Goal: Find specific page/section: Find specific page/section

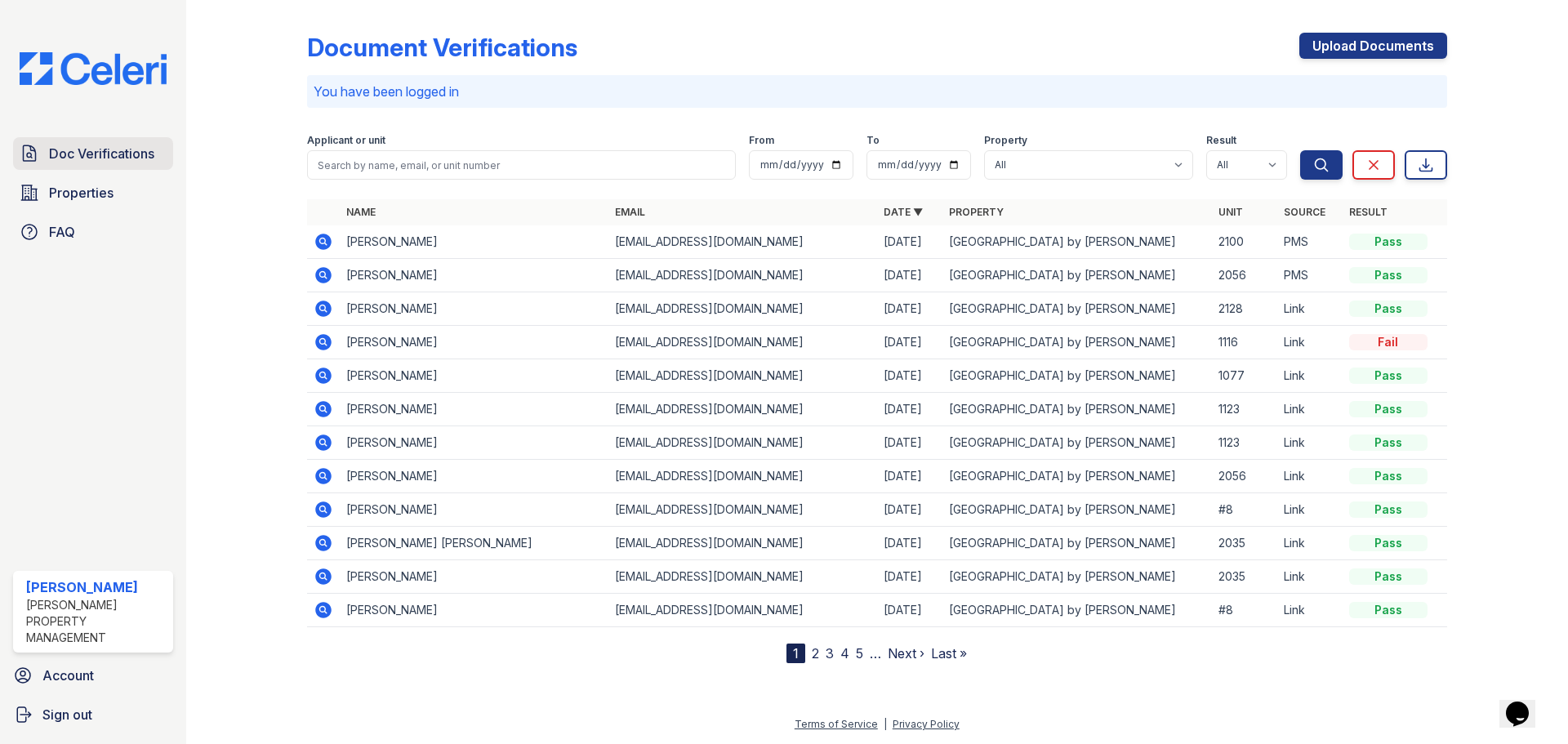
click at [62, 158] on span "Doc Verifications" at bounding box center [101, 153] width 105 height 20
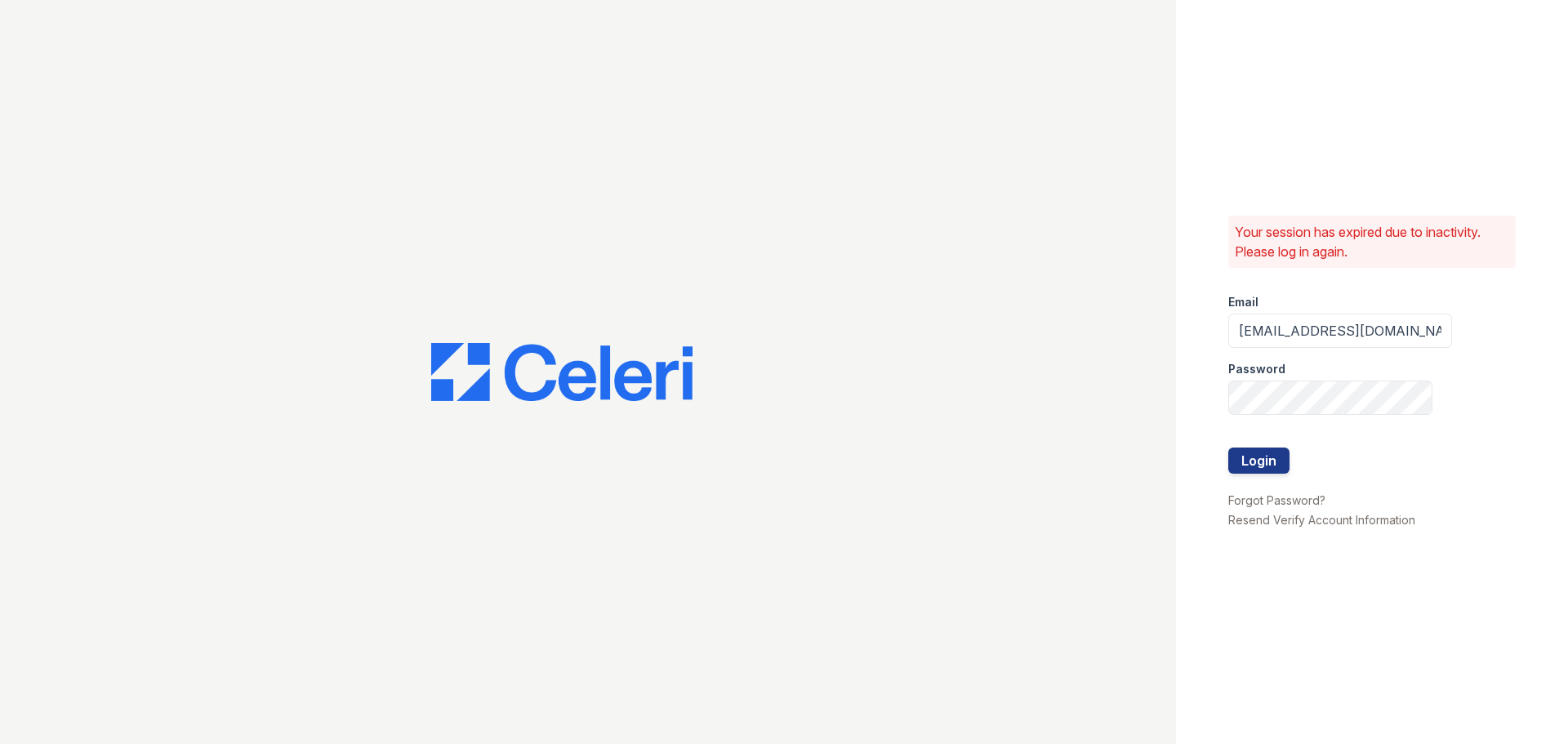
click at [55, 192] on div at bounding box center [588, 372] width 1176 height 744
click at [1246, 464] on button "Login" at bounding box center [1259, 460] width 61 height 26
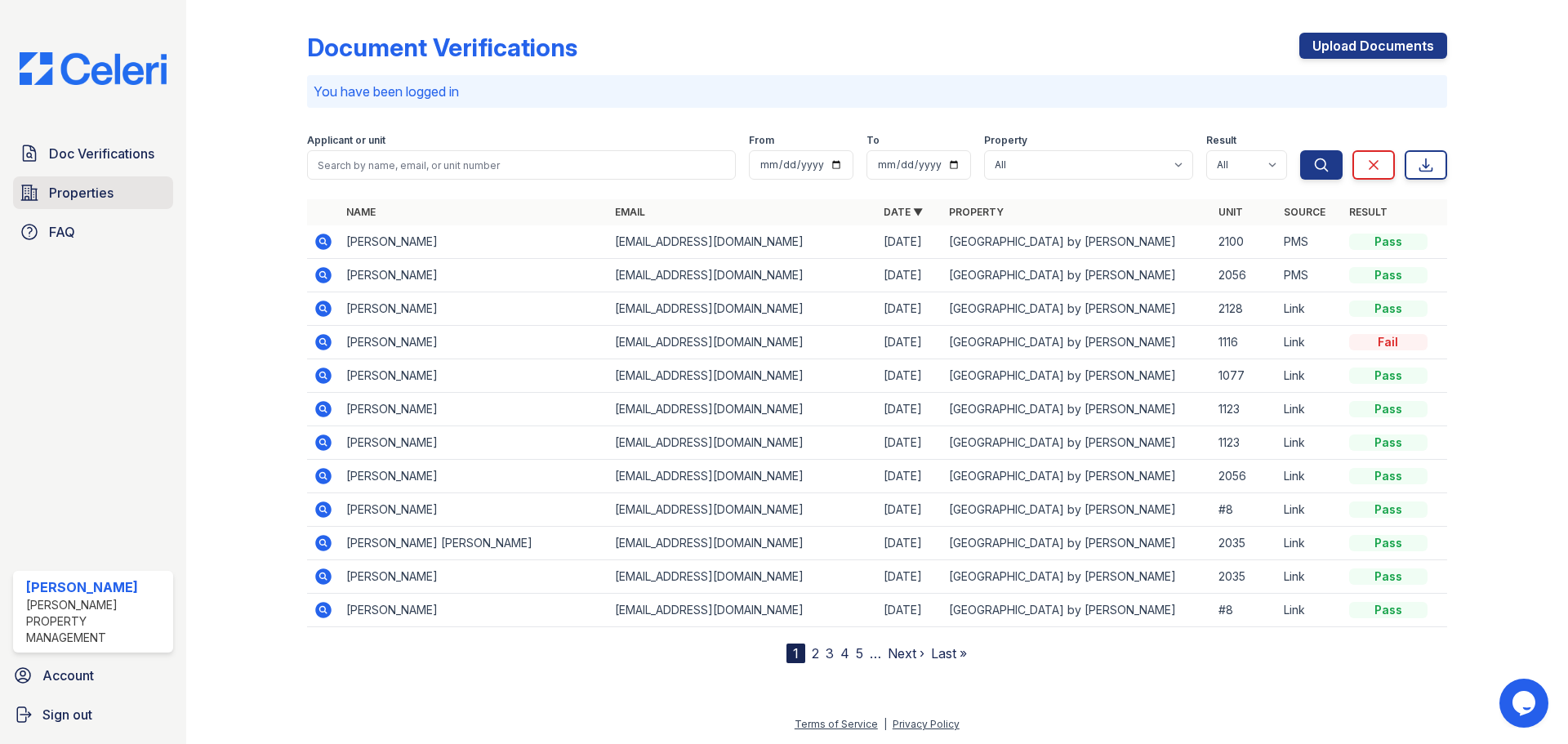
click at [90, 193] on span "Properties" at bounding box center [81, 192] width 65 height 20
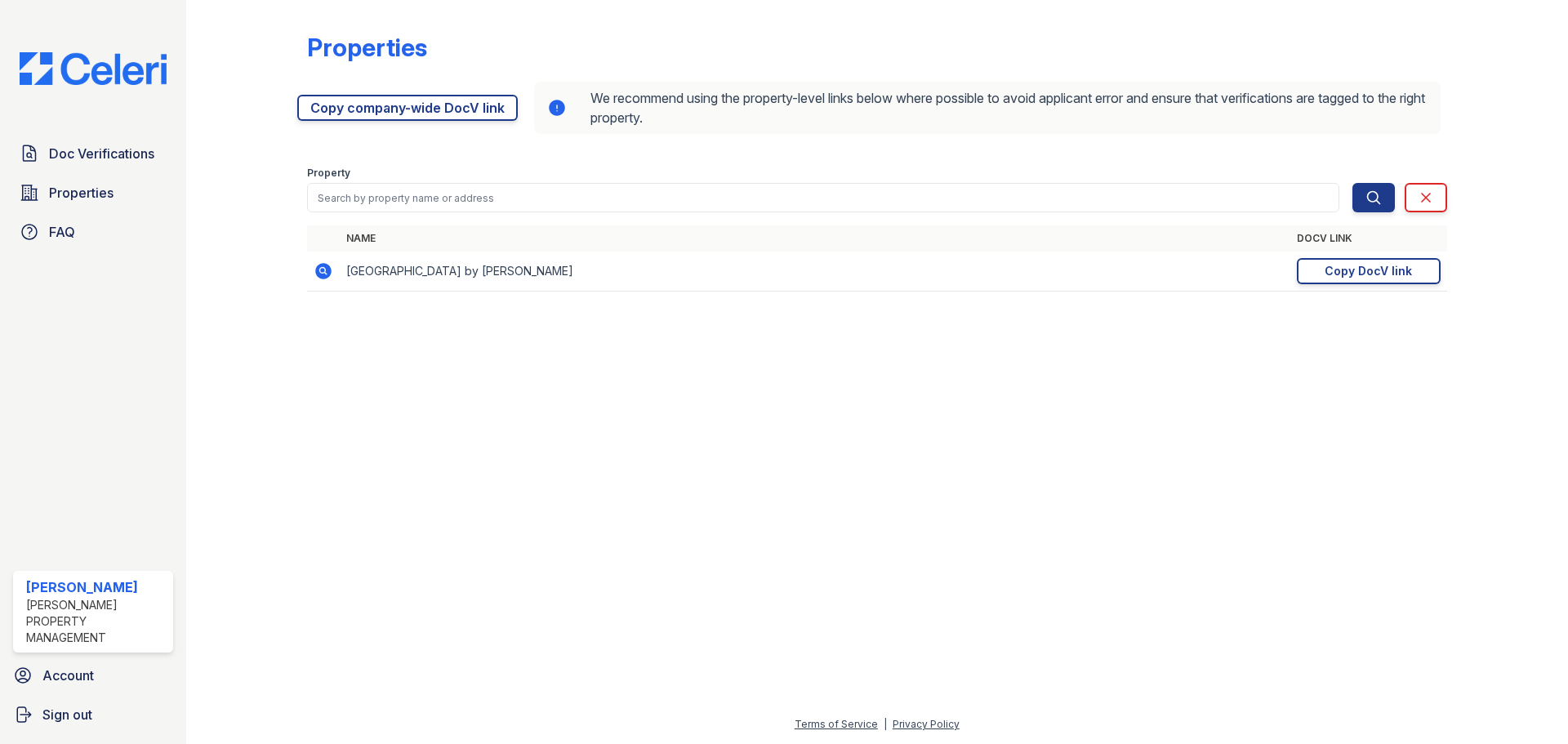
click at [324, 274] on icon at bounding box center [324, 271] width 16 height 16
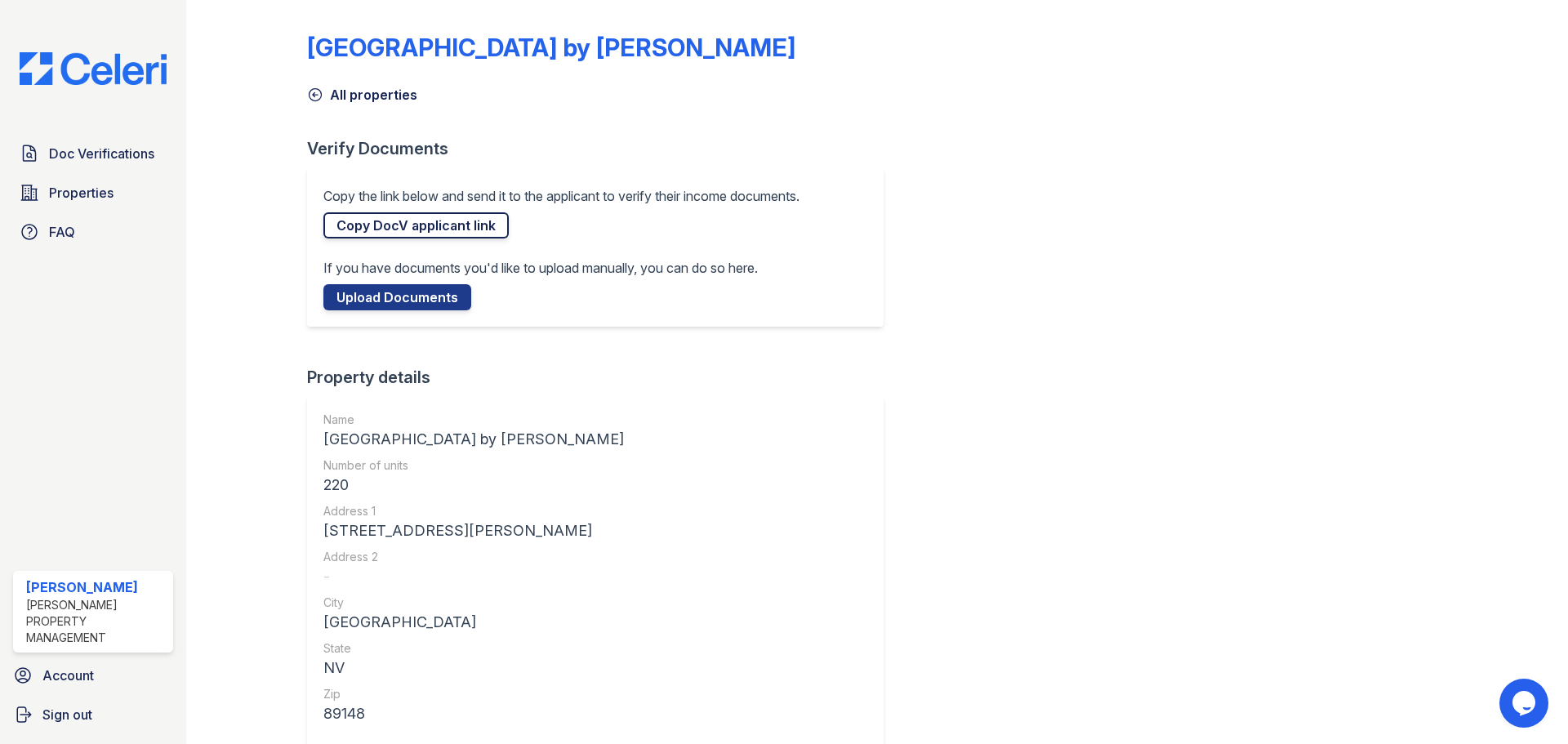
click at [434, 223] on link "Copy DocV applicant link" at bounding box center [416, 225] width 185 height 26
